Goal: Book appointment/travel/reservation

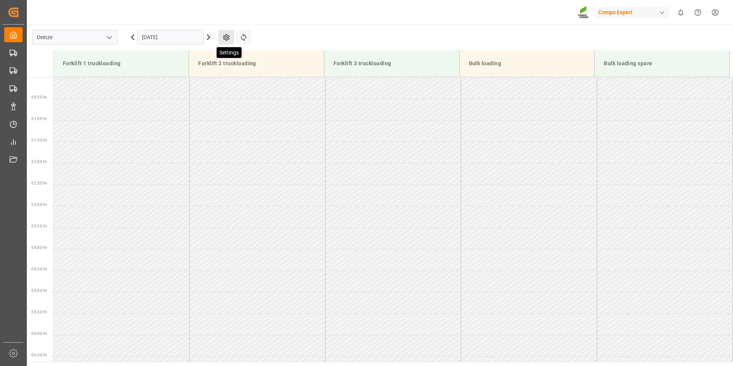
scroll to position [434, 0]
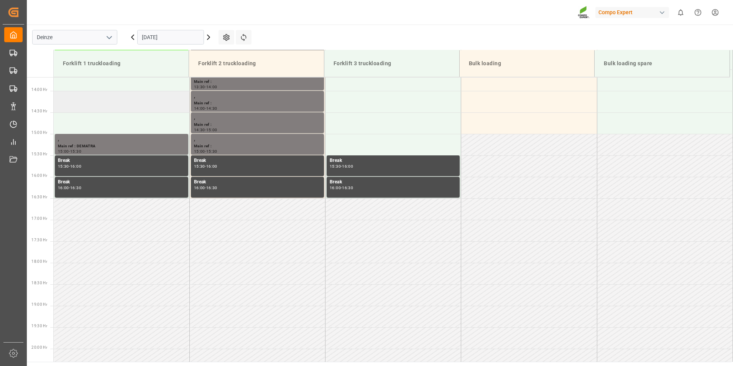
scroll to position [596, 0]
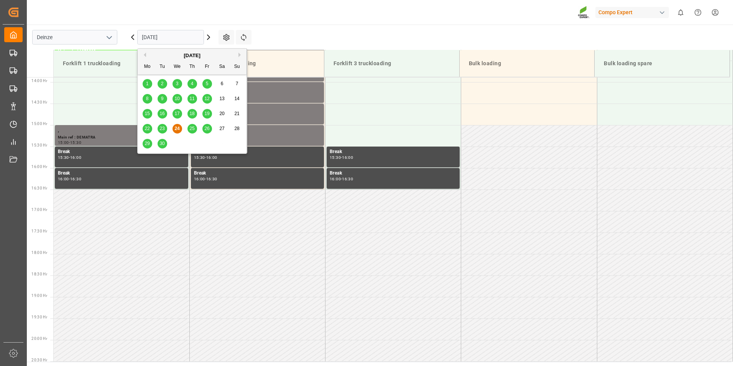
click at [200, 39] on input "[DATE]" at bounding box center [170, 37] width 67 height 15
click at [191, 128] on span "25" at bounding box center [191, 128] width 5 height 5
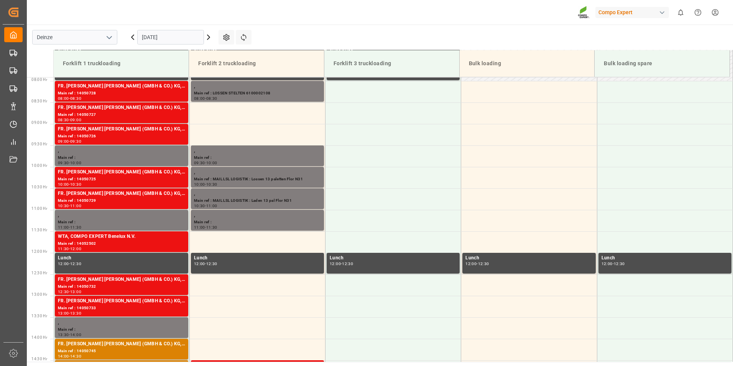
scroll to position [337, 0]
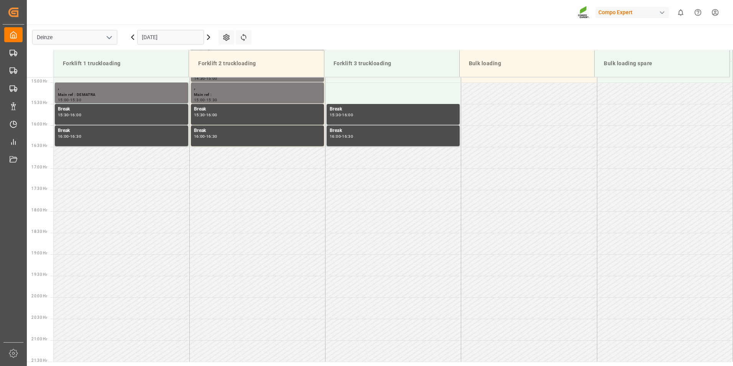
scroll to position [639, 0]
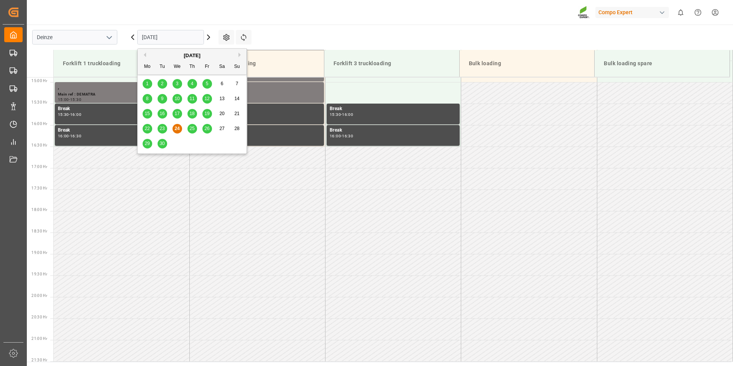
click at [188, 41] on input "[DATE]" at bounding box center [170, 37] width 67 height 15
click at [191, 125] on div "25" at bounding box center [192, 128] width 10 height 9
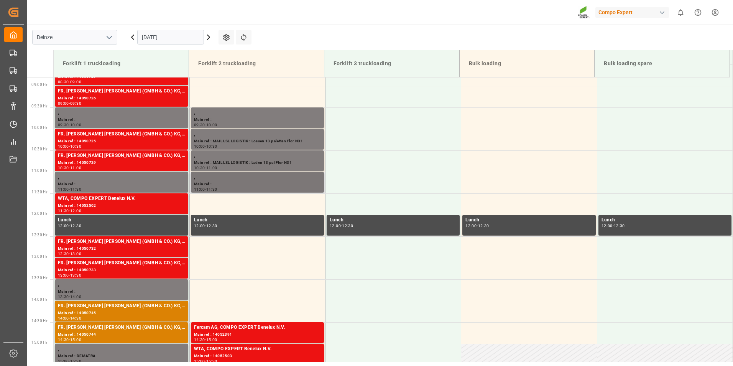
scroll to position [447, 0]
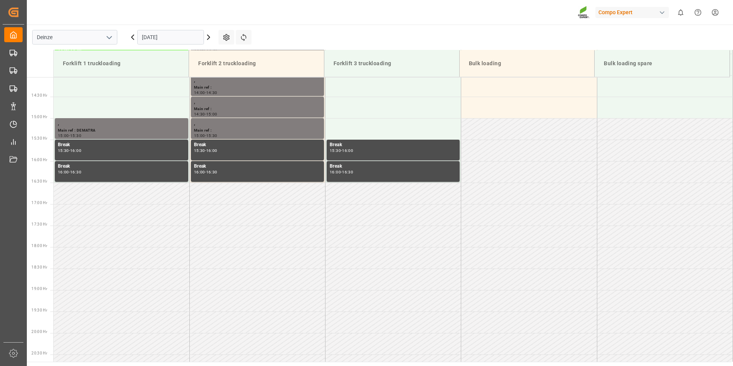
scroll to position [639, 0]
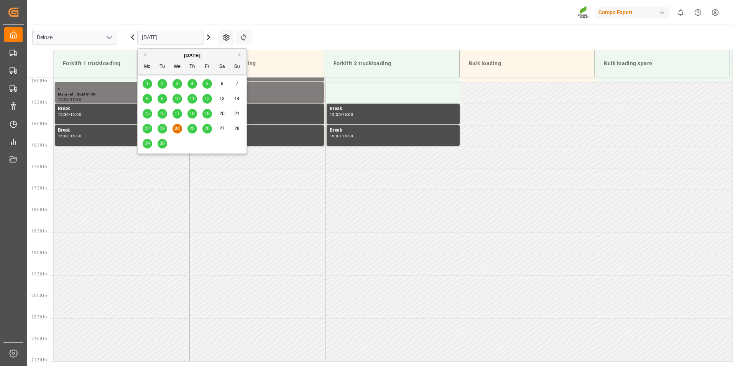
click at [180, 39] on input "[DATE]" at bounding box center [170, 37] width 67 height 15
click at [193, 129] on span "25" at bounding box center [191, 128] width 5 height 5
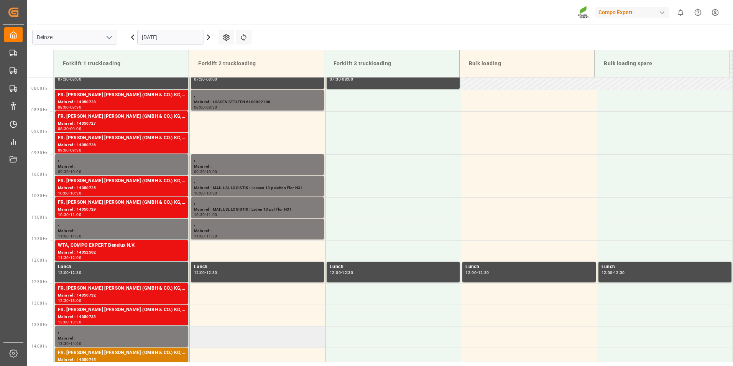
scroll to position [294, 0]
